Goal: Find specific page/section: Find specific page/section

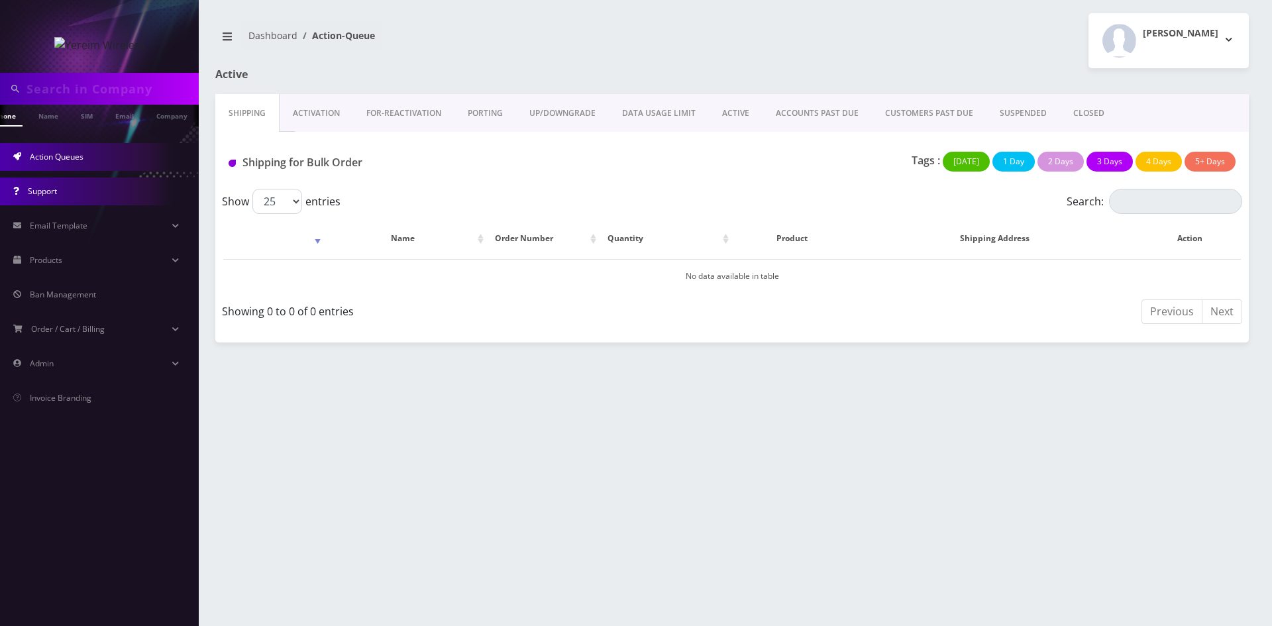
scroll to position [0, 20]
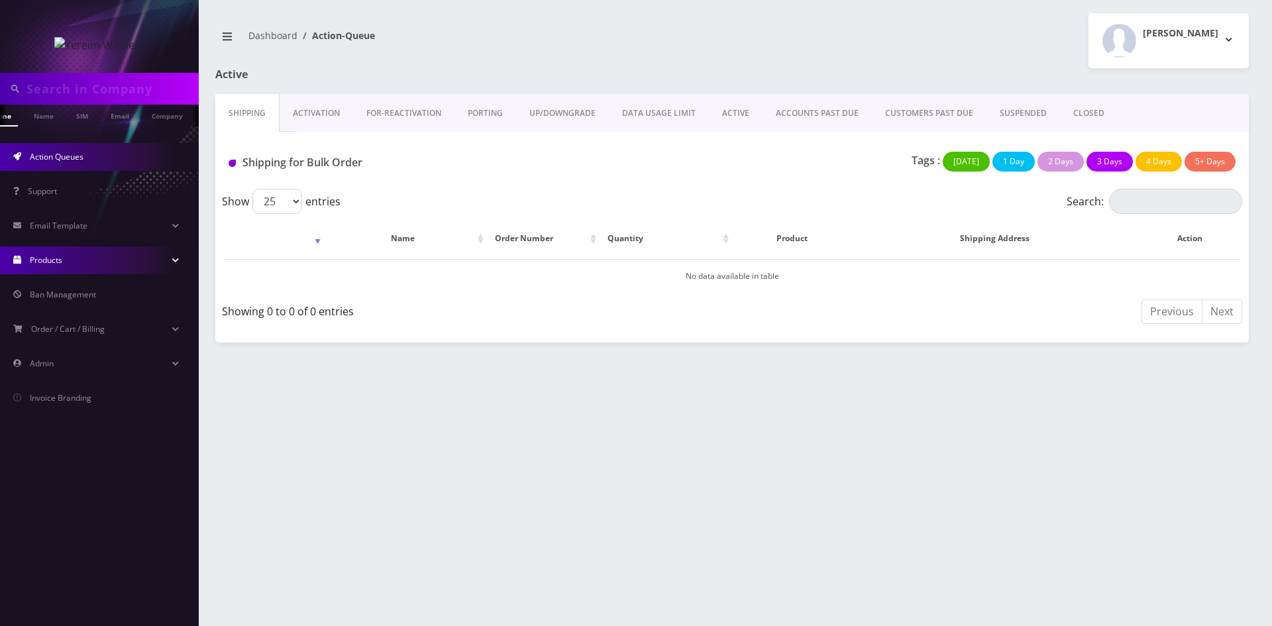
click at [173, 254] on link "Products" at bounding box center [99, 260] width 199 height 28
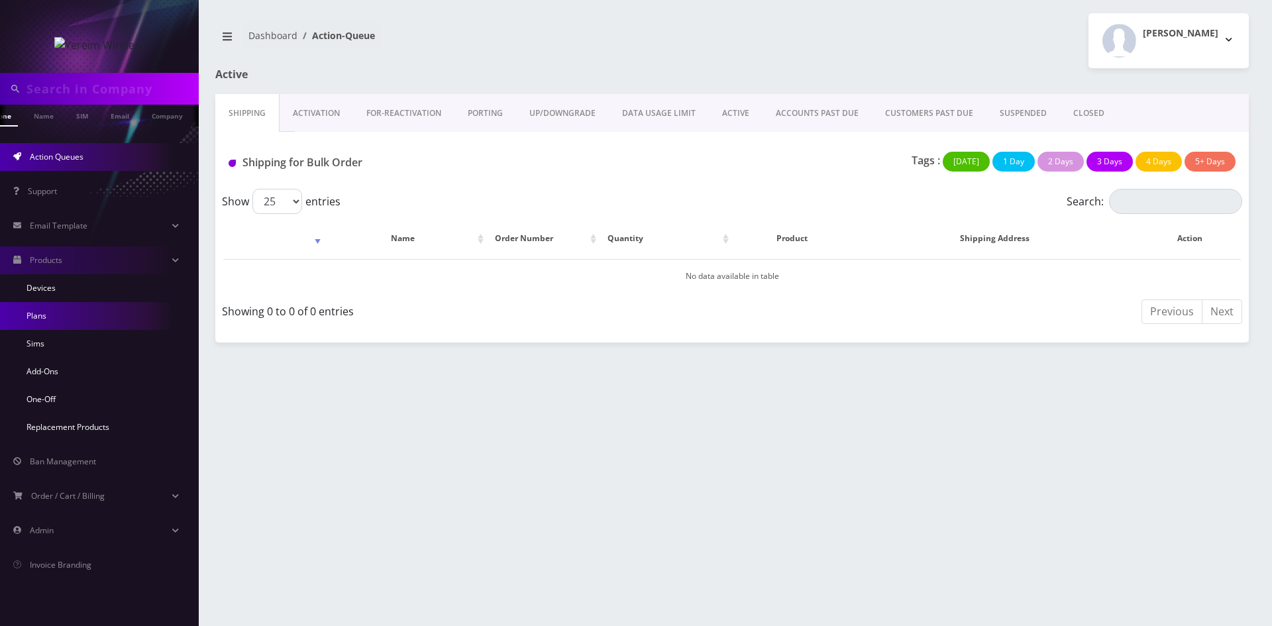
click at [97, 316] on link "Plans" at bounding box center [99, 316] width 199 height 28
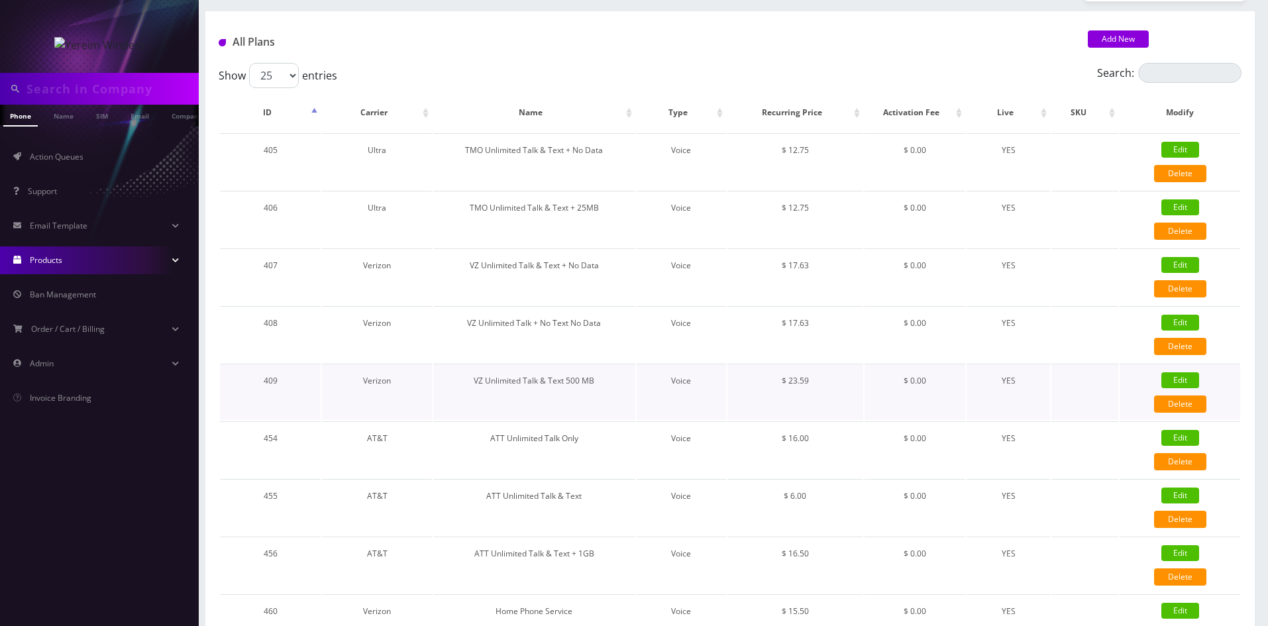
scroll to position [133, 0]
